Goal: Navigation & Orientation: Find specific page/section

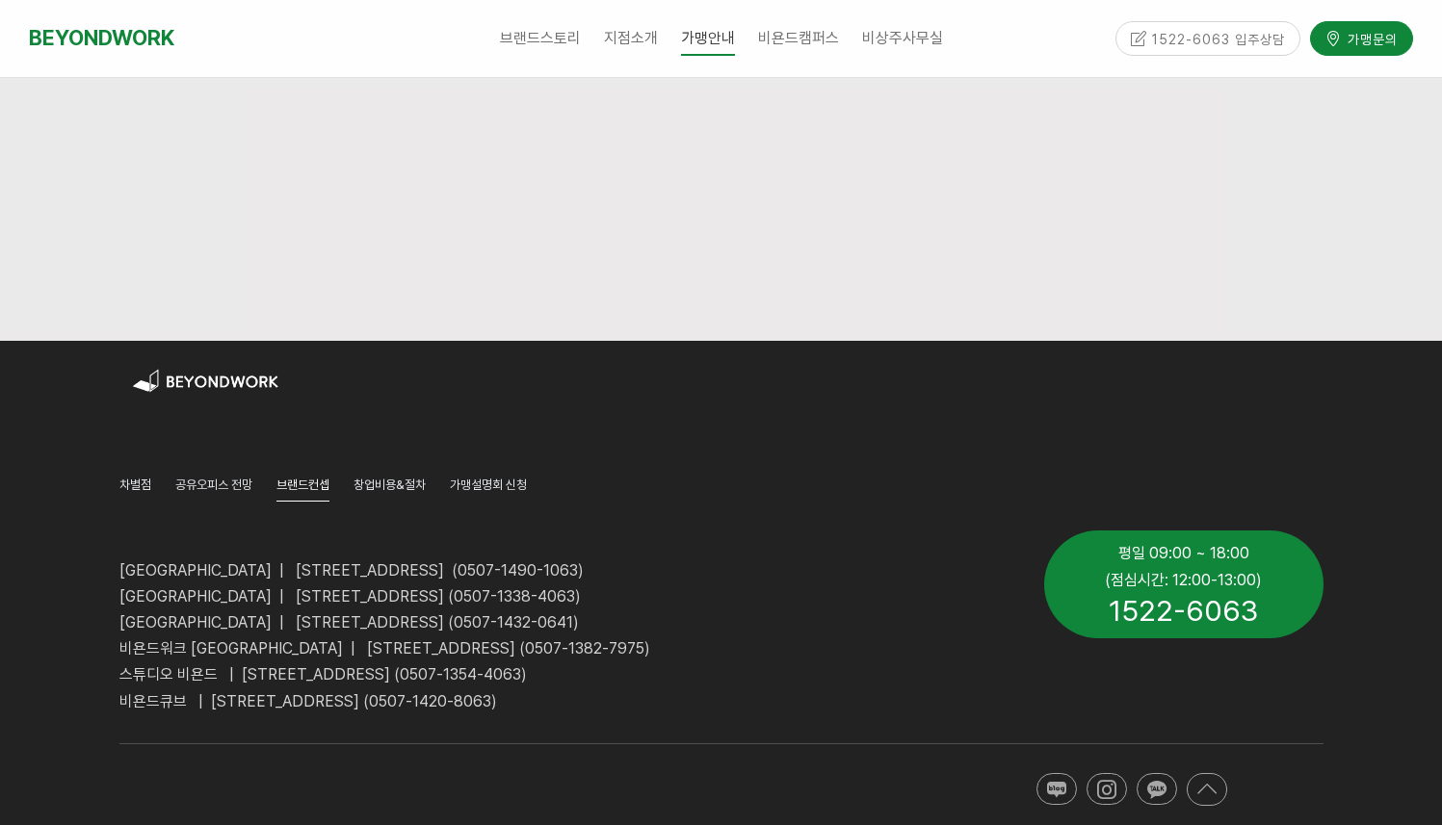
scroll to position [1575, 0]
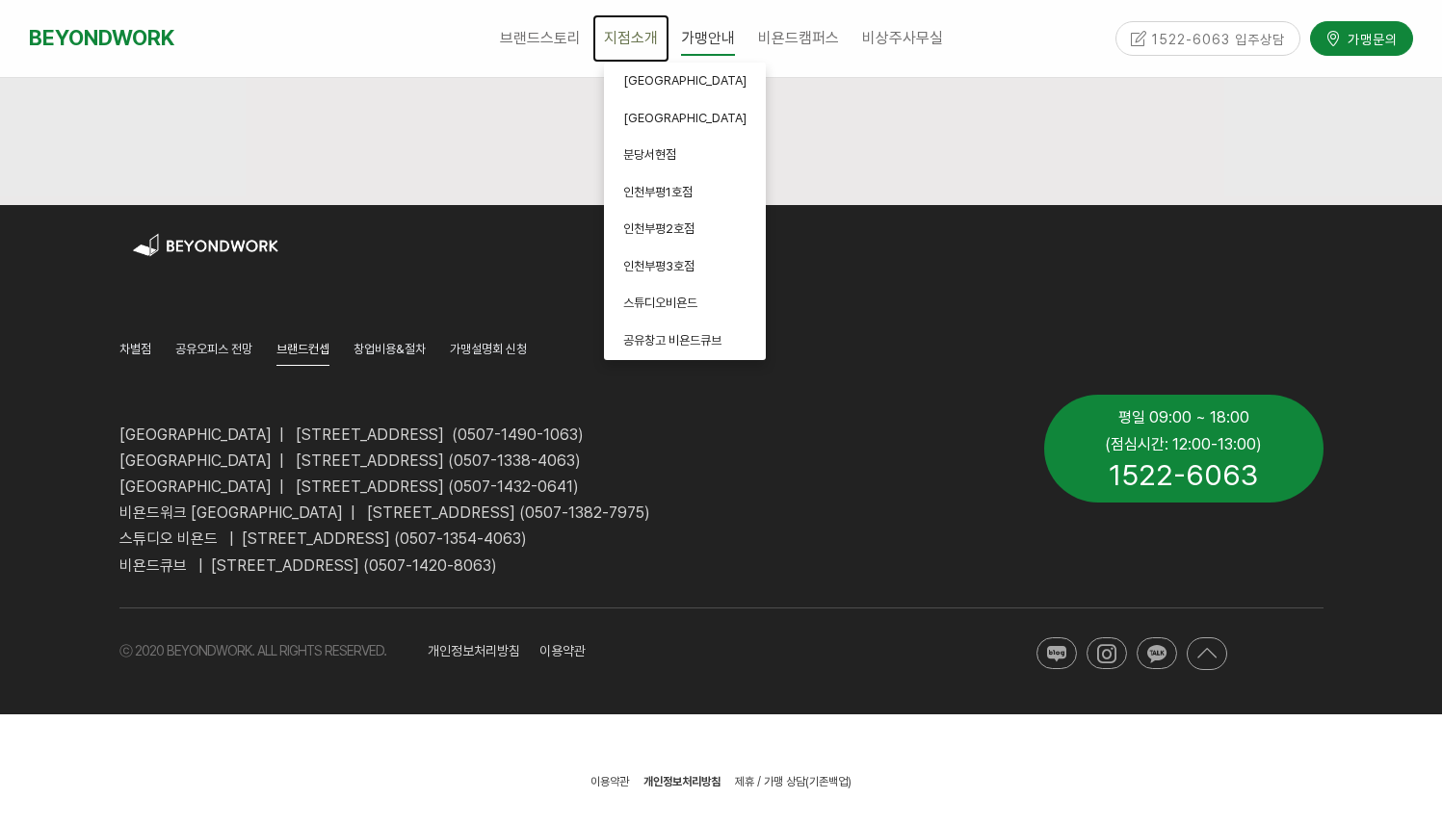
click at [614, 41] on span "지점소개" at bounding box center [631, 38] width 54 height 18
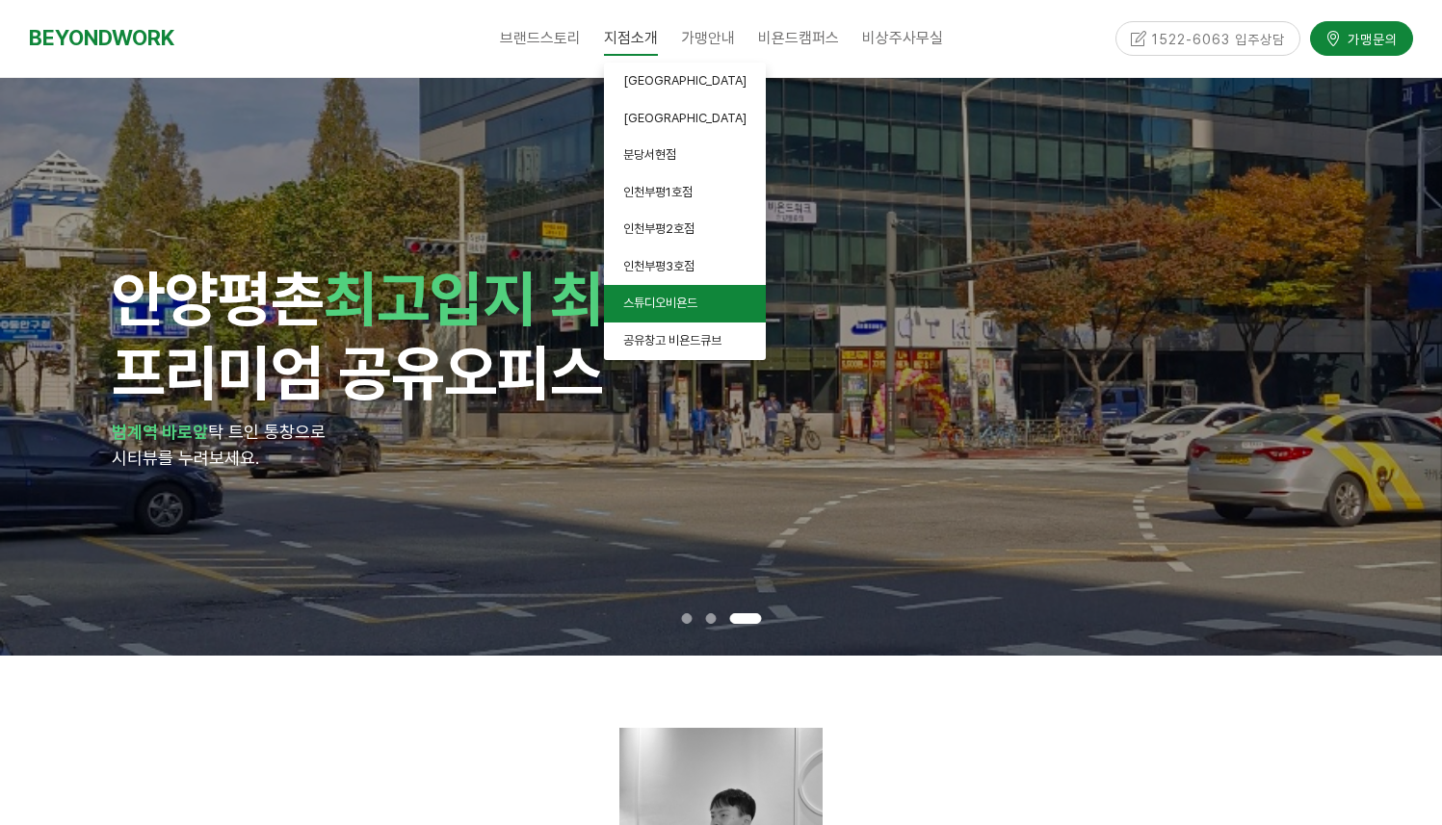
click at [719, 310] on link "스튜디오비욘드" at bounding box center [685, 304] width 162 height 38
